Goal: Task Accomplishment & Management: Manage account settings

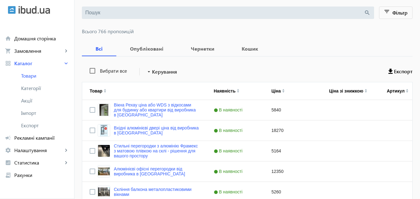
scroll to position [62, 0]
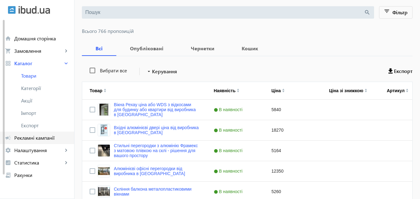
click at [41, 137] on span "Рекламні кампанії" at bounding box center [41, 138] width 55 height 6
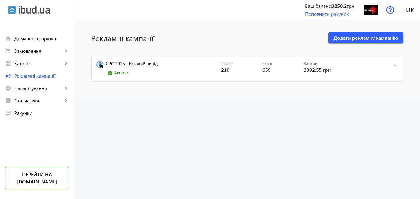
click at [148, 62] on link "CPC 2025 | Базовий вивід" at bounding box center [163, 65] width 115 height 9
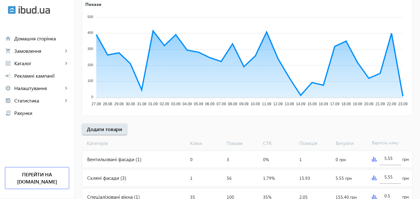
scroll to position [124, 0]
